Goal: Task Accomplishment & Management: Manage account settings

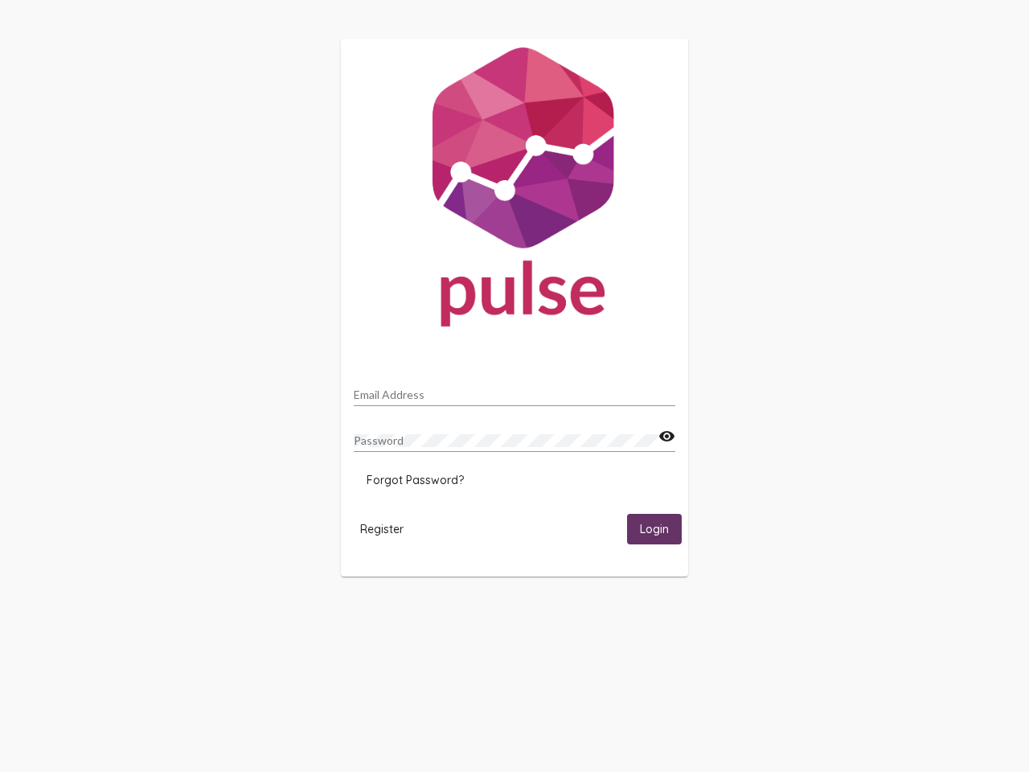
click at [514, 390] on input "Email Address" at bounding box center [514, 394] width 321 height 13
click at [666, 436] on mat-icon "visibility" at bounding box center [666, 436] width 17 height 19
click at [415, 480] on span "Forgot Password?" at bounding box center [415, 480] width 97 height 14
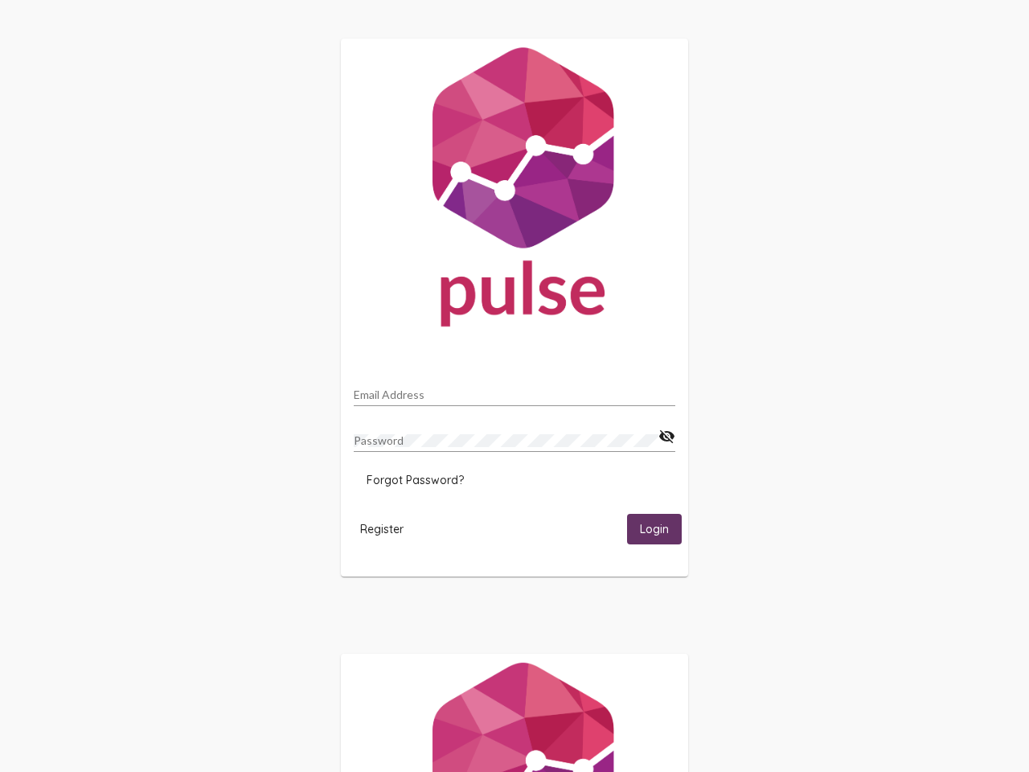
click at [382, 528] on span "Register" at bounding box center [381, 529] width 43 height 14
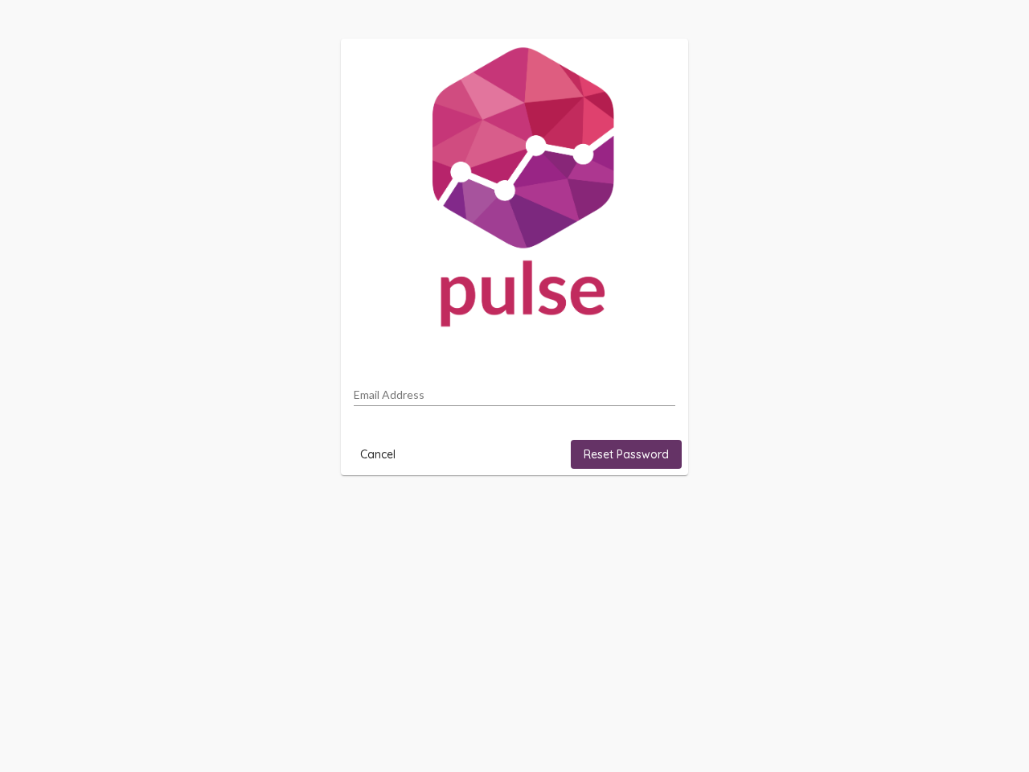
click at [654, 514] on html "Email Address Cancel Reset Password" at bounding box center [514, 257] width 1029 height 514
